Goal: Transaction & Acquisition: Subscribe to service/newsletter

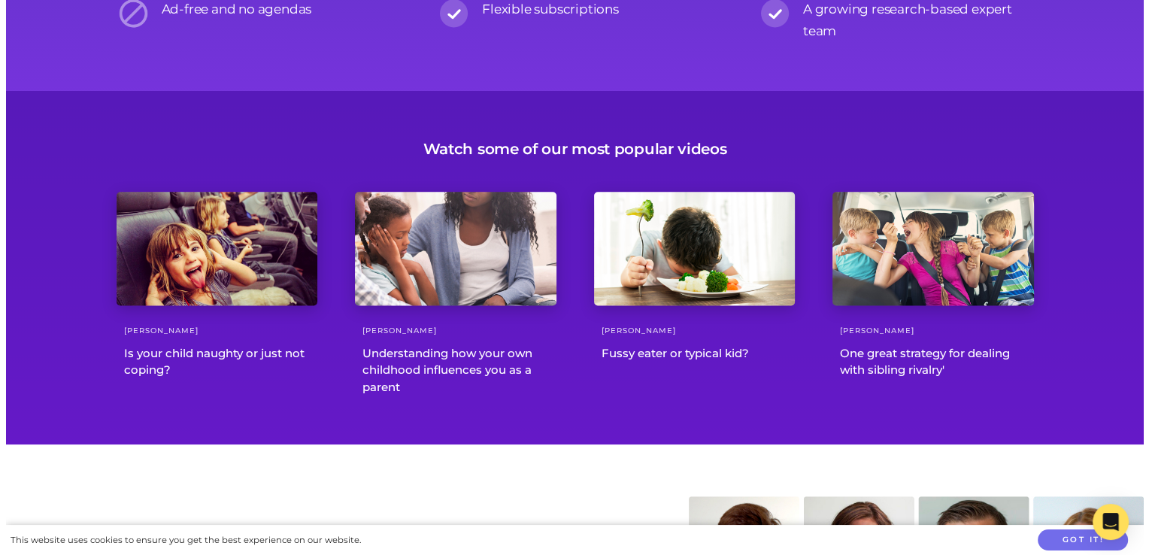
scroll to position [1805, 0]
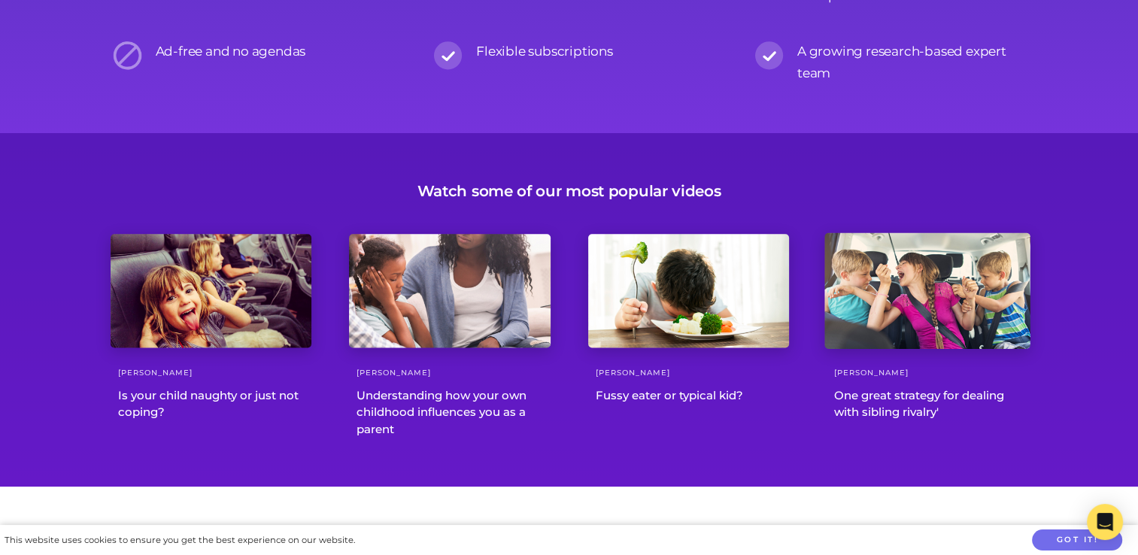
click at [879, 405] on div "One great strategy for dealing with sibling rivalry'" at bounding box center [928, 404] width 202 height 34
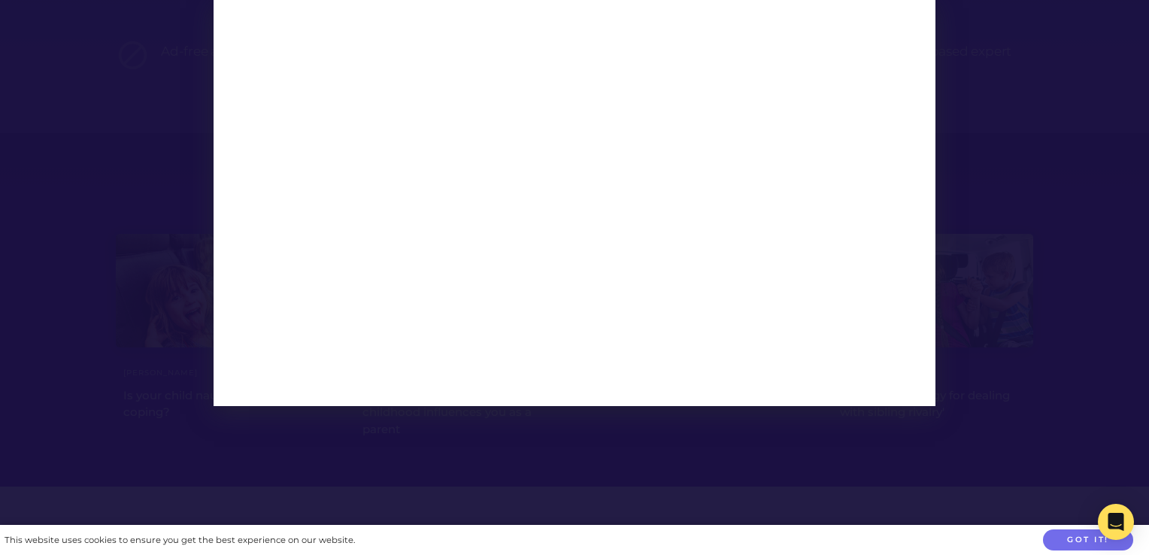
click at [1052, 64] on div at bounding box center [574, 277] width 1149 height 555
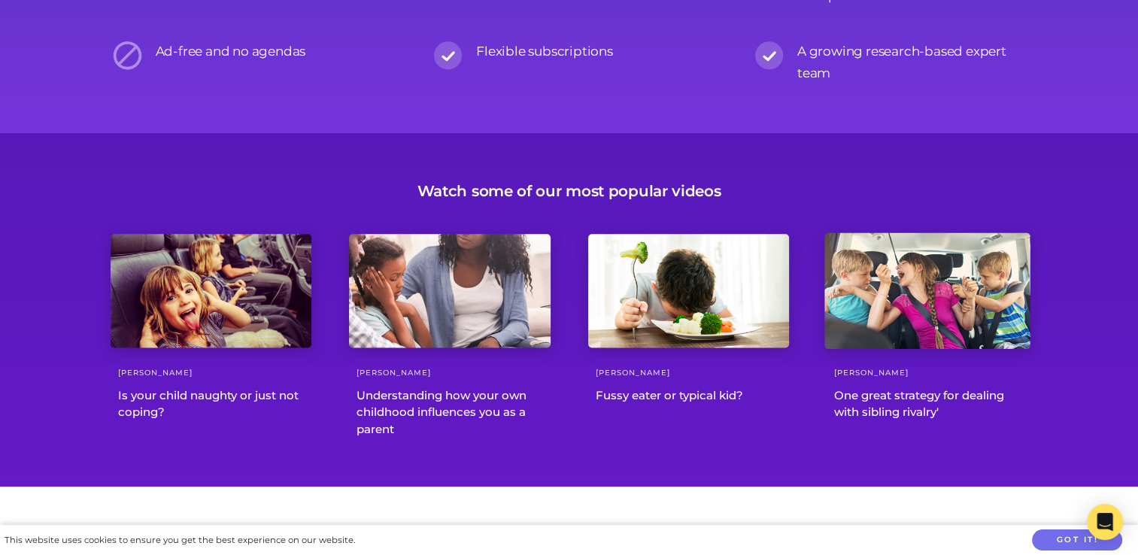
click at [915, 300] on div at bounding box center [926, 291] width 205 height 116
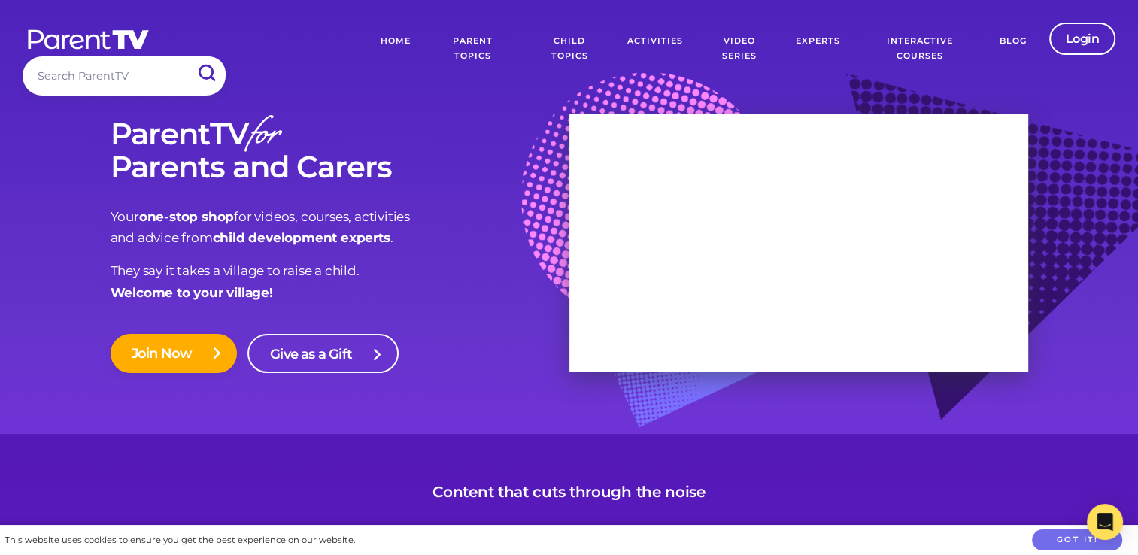
scroll to position [75, 0]
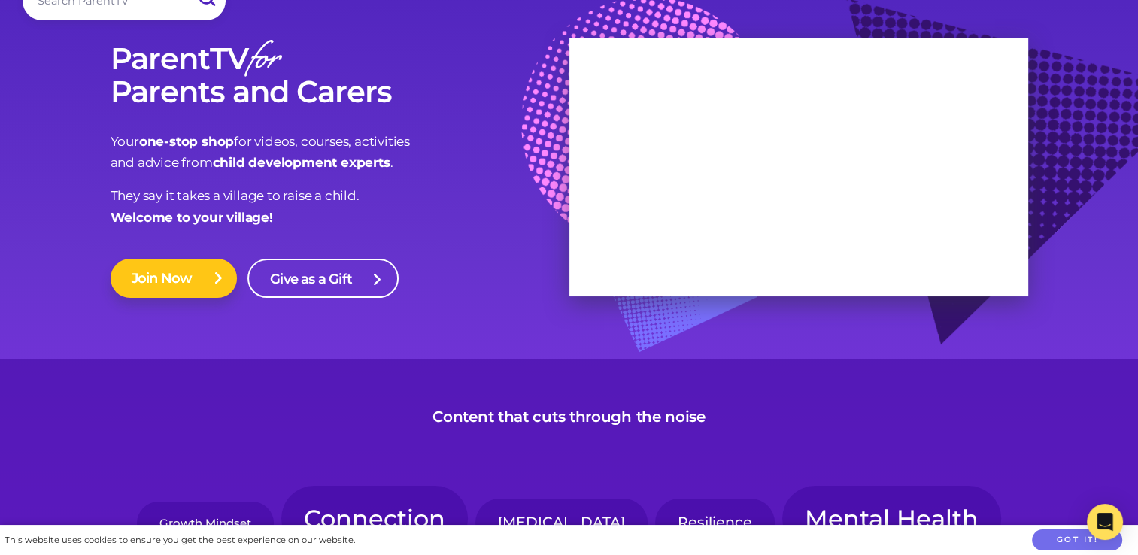
click at [188, 281] on link "Join Now" at bounding box center [174, 278] width 127 height 39
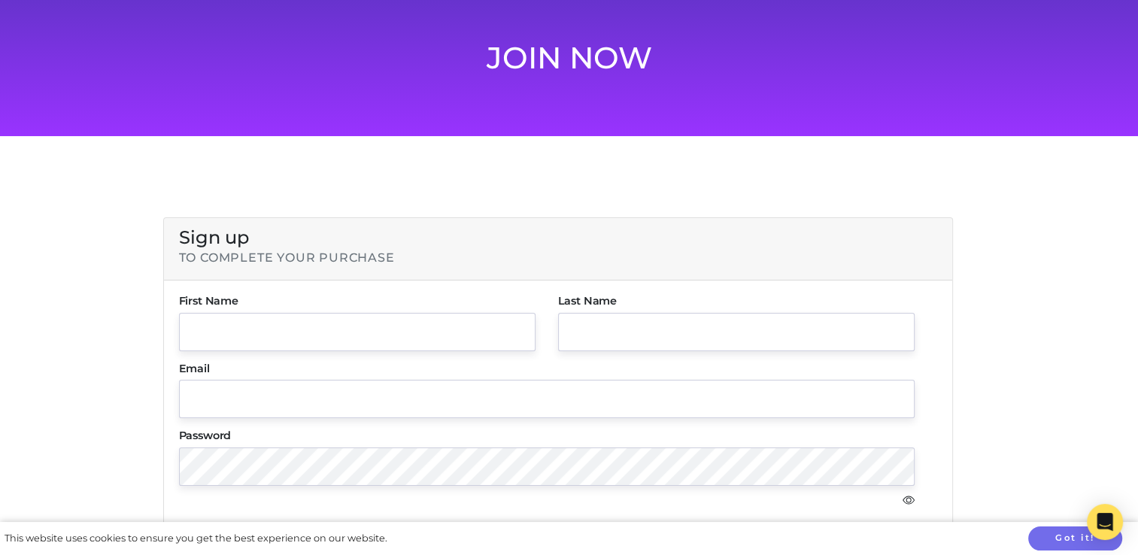
scroll to position [75, 0]
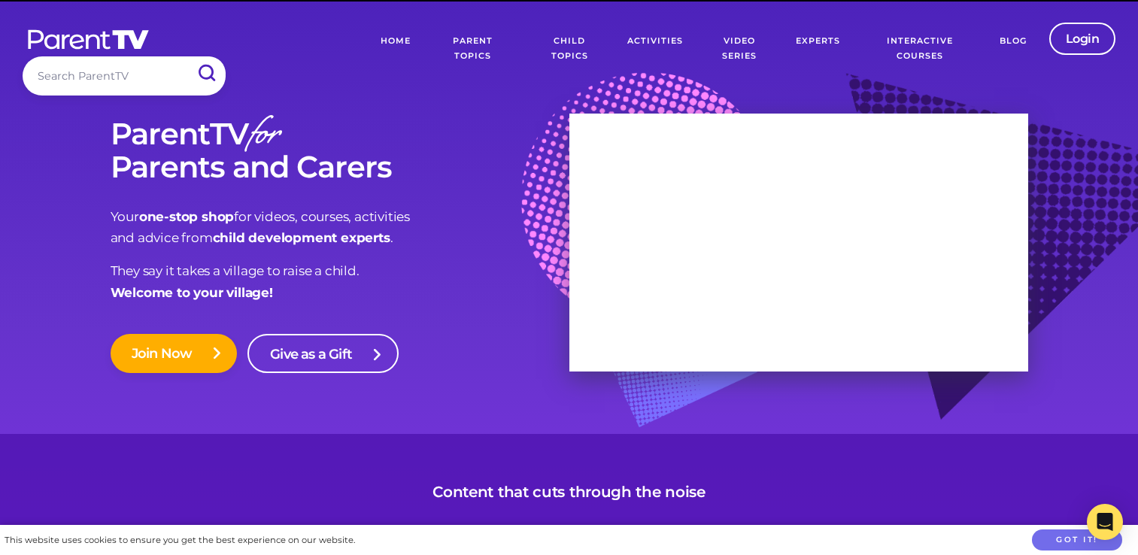
scroll to position [75, 0]
